Goal: Task Accomplishment & Management: Use online tool/utility

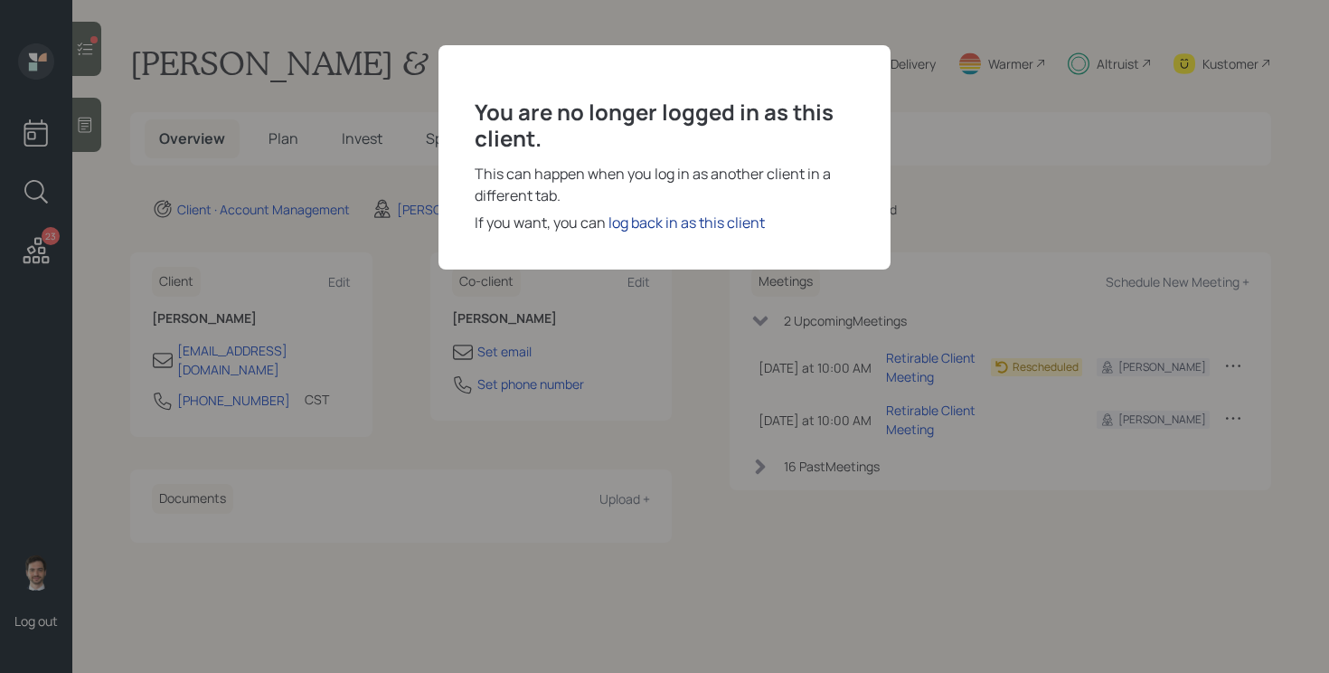
click at [732, 220] on div "log back in as this client" at bounding box center [687, 223] width 156 height 22
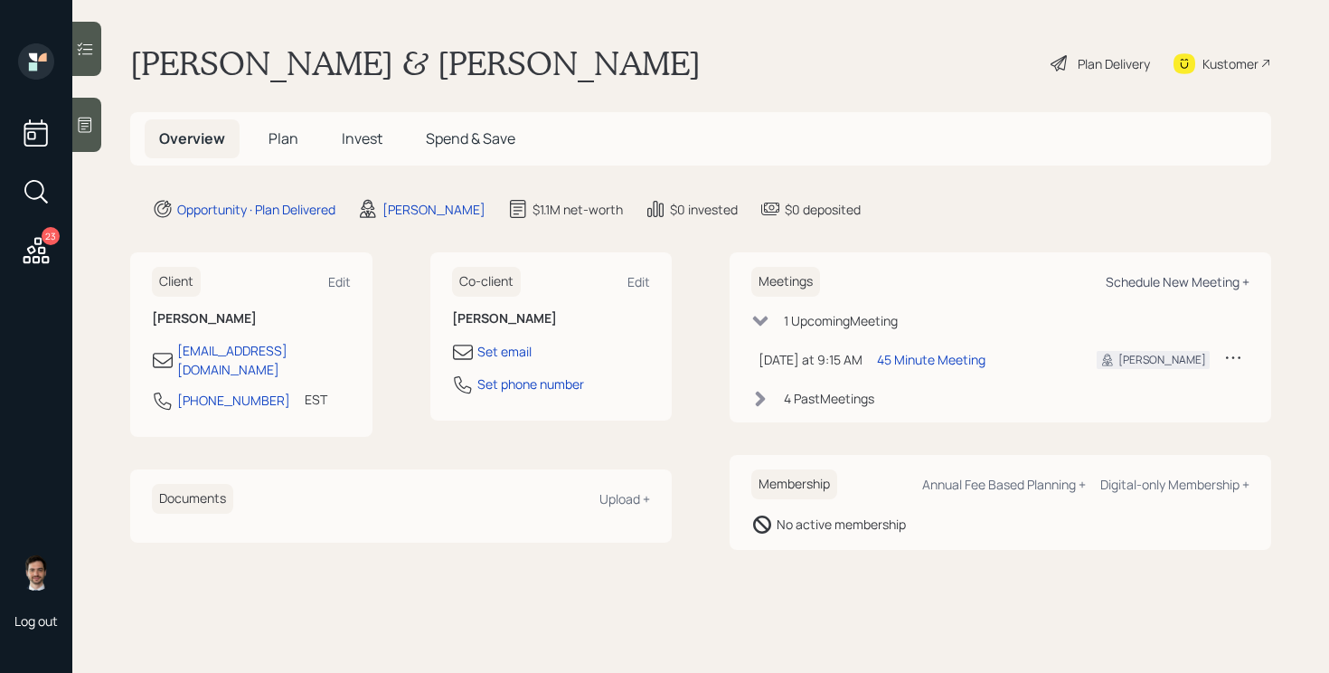
click at [1187, 279] on div "Schedule New Meeting +" at bounding box center [1178, 281] width 144 height 17
select select "ef6b64e1-8f62-4a74-b865-a7df4b35b836"
